Goal: Information Seeking & Learning: Learn about a topic

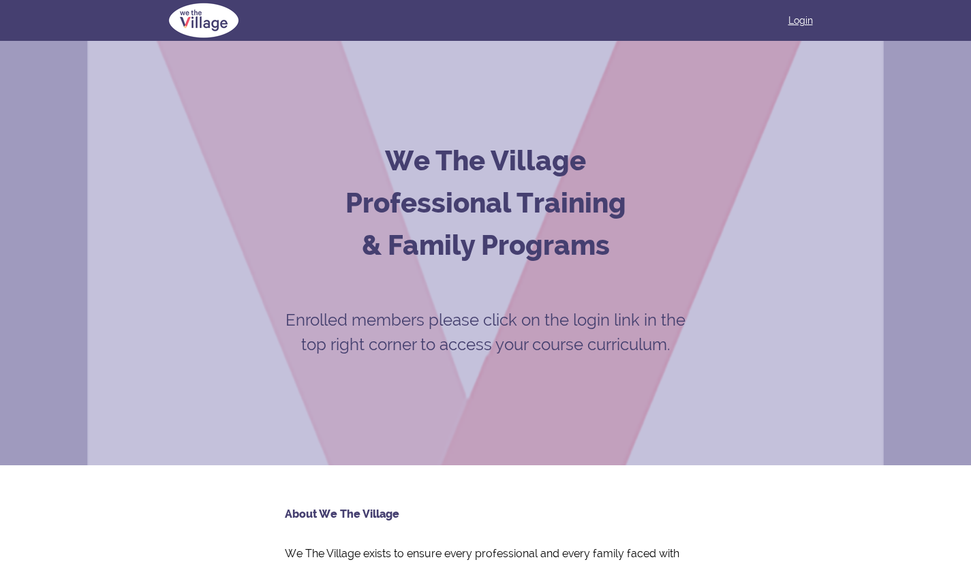
click at [806, 20] on link "Login" at bounding box center [800, 21] width 25 height 14
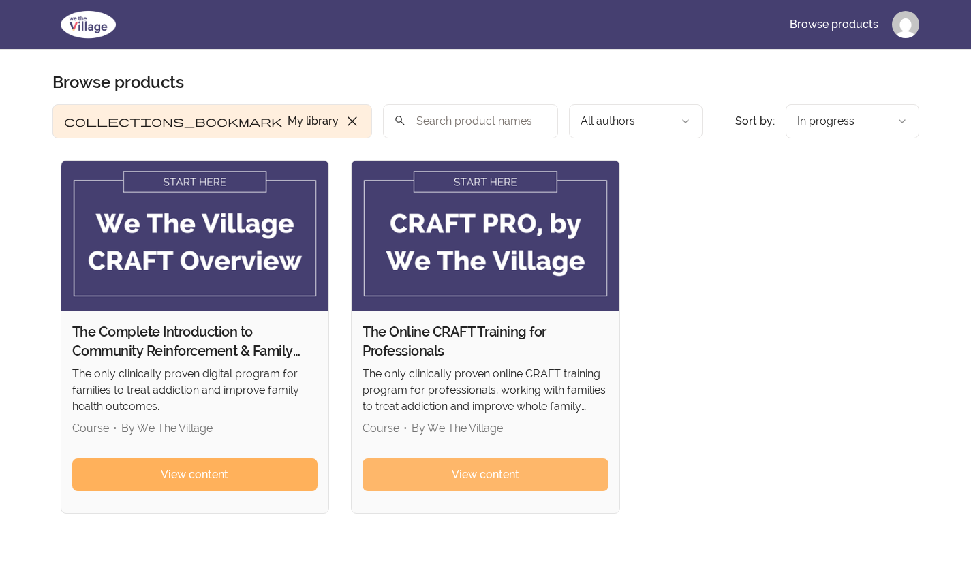
click at [467, 464] on link "View content" at bounding box center [485, 474] width 246 height 33
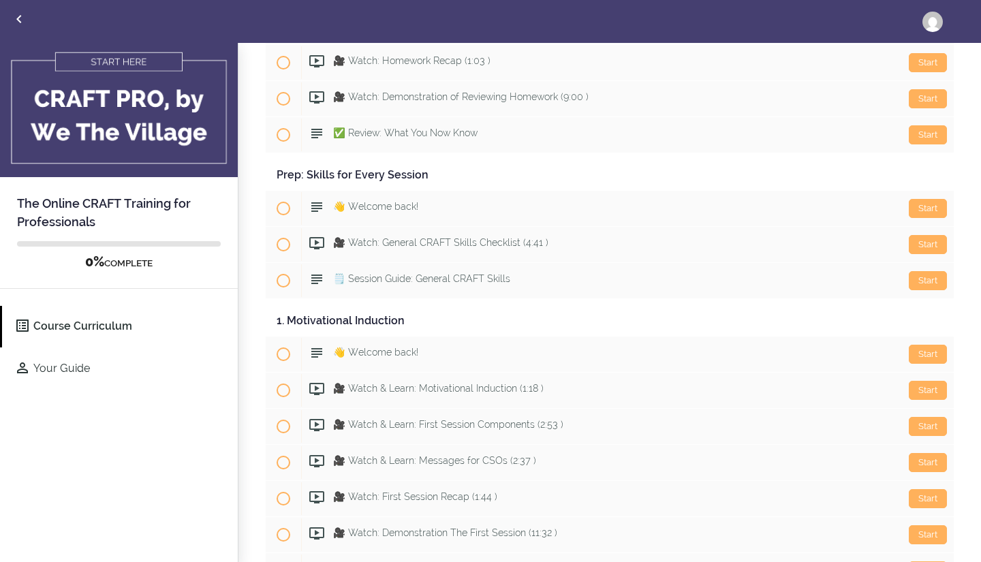
scroll to position [1103, 0]
click at [25, 18] on icon "Back to courses" at bounding box center [19, 19] width 16 height 16
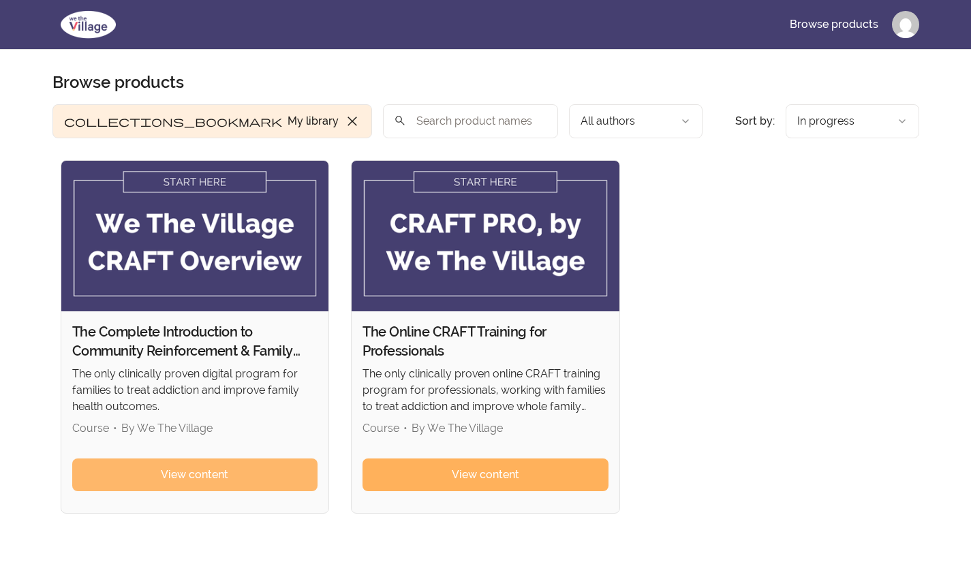
click at [206, 477] on span "View content" at bounding box center [194, 475] width 67 height 16
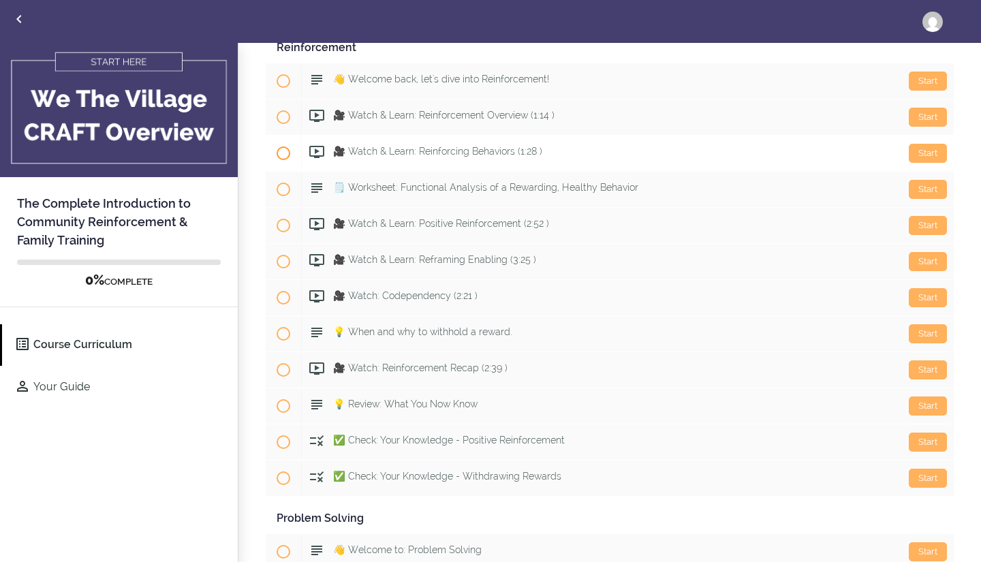
scroll to position [2575, 0]
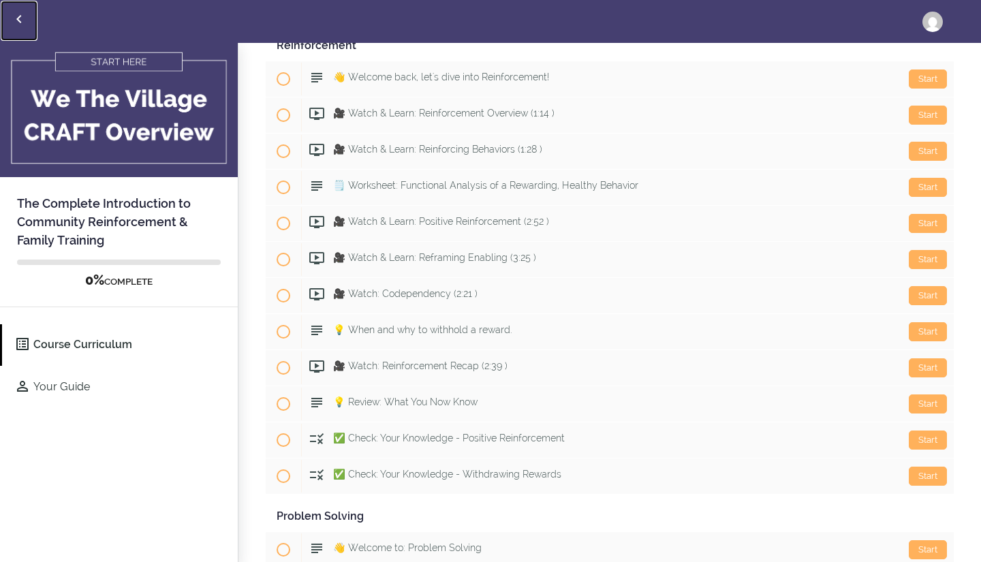
click at [18, 22] on icon "Back to courses" at bounding box center [19, 19] width 16 height 16
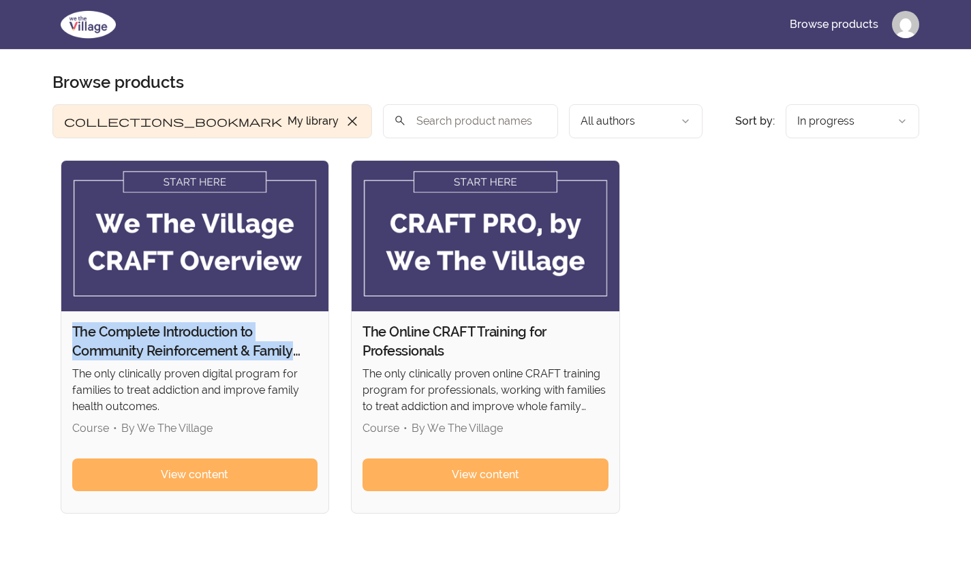
drag, startPoint x: 74, startPoint y: 329, endPoint x: 296, endPoint y: 357, distance: 223.8
click at [296, 357] on h2 "The Complete Introduction to Community Reinforcement & Family Training" at bounding box center [195, 341] width 246 height 38
click at [240, 468] on link "View content" at bounding box center [195, 474] width 246 height 33
